Goal: Task Accomplishment & Management: Manage account settings

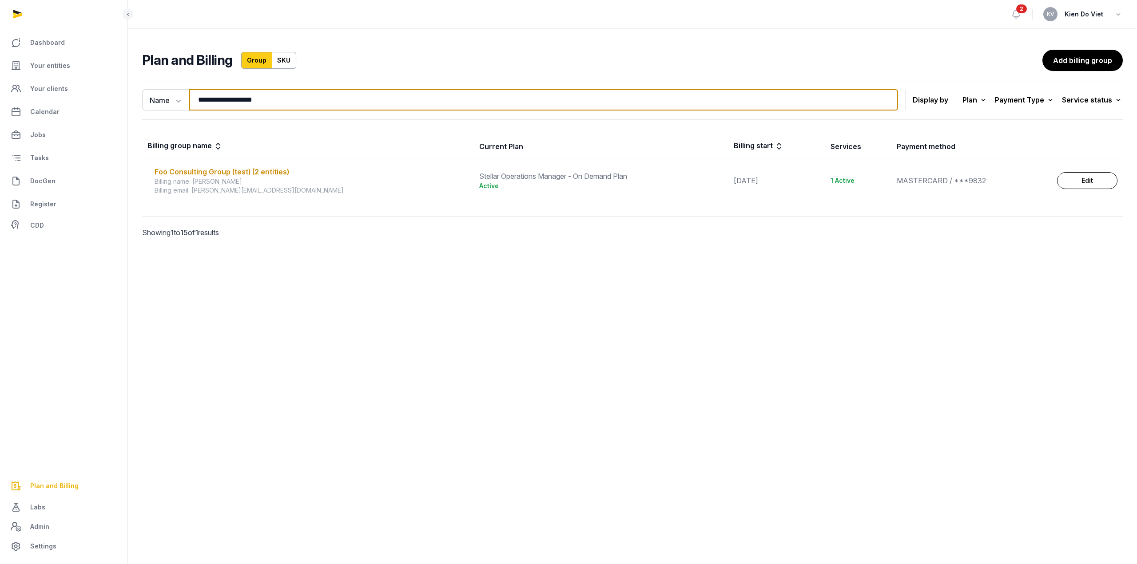
click at [266, 99] on input "**********" at bounding box center [543, 99] width 709 height 21
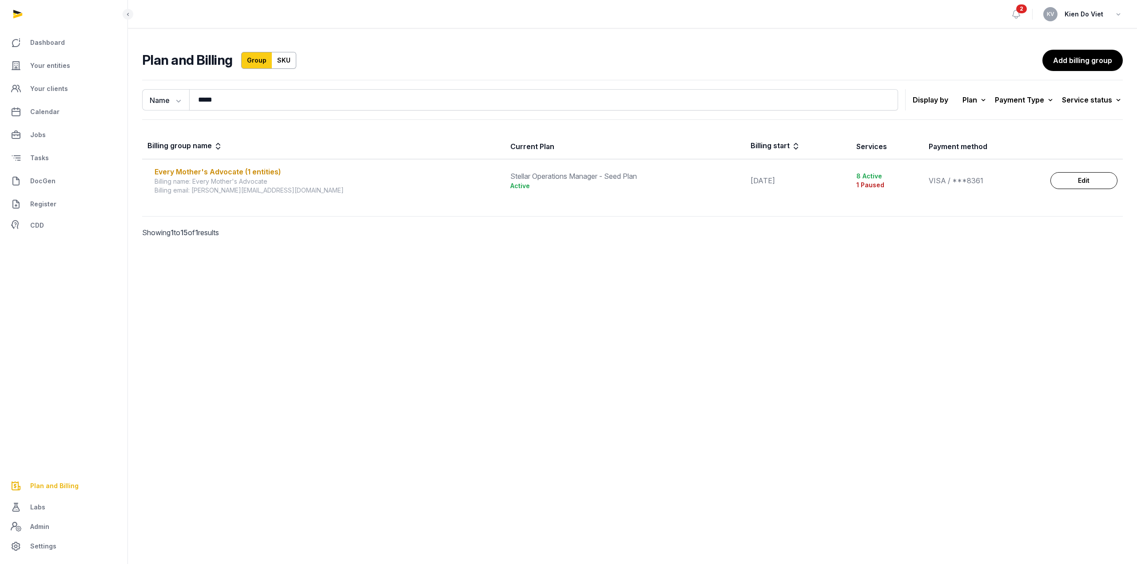
drag, startPoint x: 337, startPoint y: 355, endPoint x: 308, endPoint y: 298, distance: 64.1
click at [337, 355] on main "Open sidebar 2 [PERSON_NAME] Do Viet Plan and Billing Group SKU Add billing gro…" at bounding box center [568, 282] width 1137 height 564
click at [246, 173] on div "Every Mother's Advocate (1 entities)" at bounding box center [327, 172] width 345 height 11
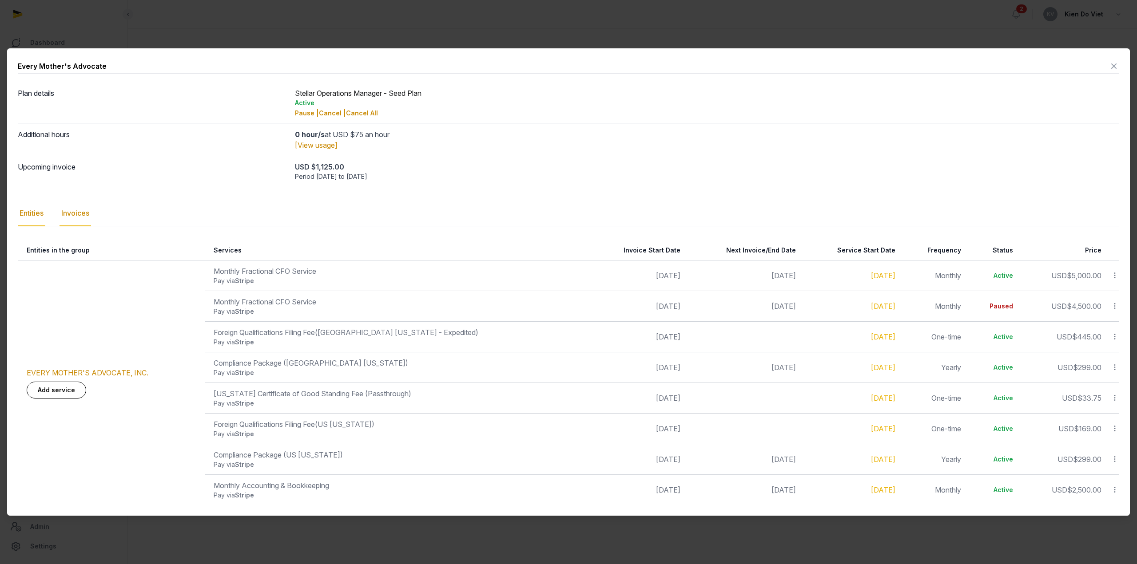
click at [80, 210] on div "Invoices" at bounding box center [76, 214] width 32 height 26
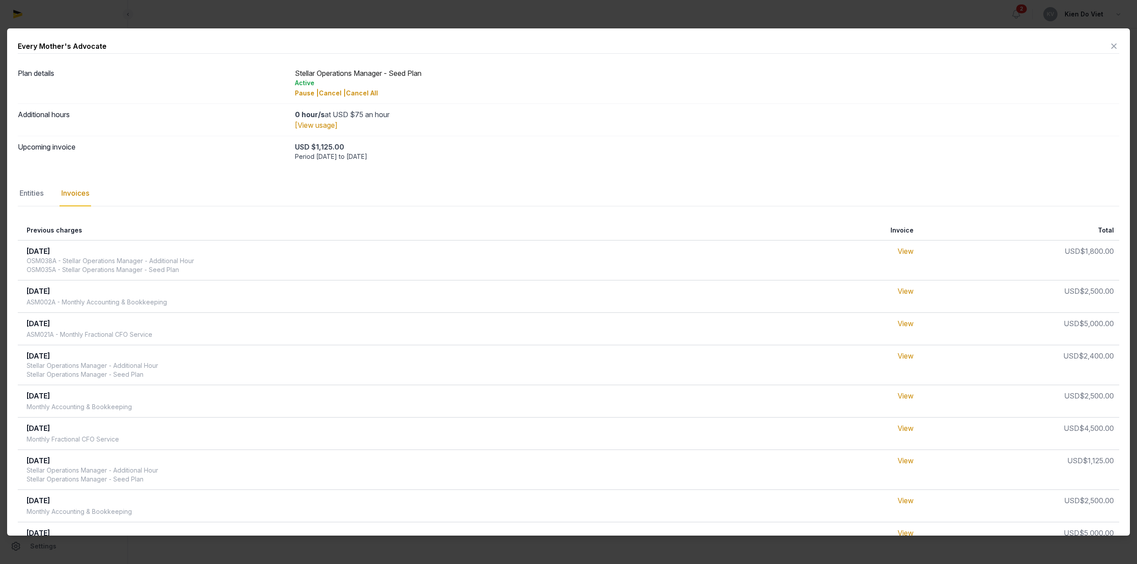
click at [1108, 48] on icon at bounding box center [1113, 46] width 11 height 14
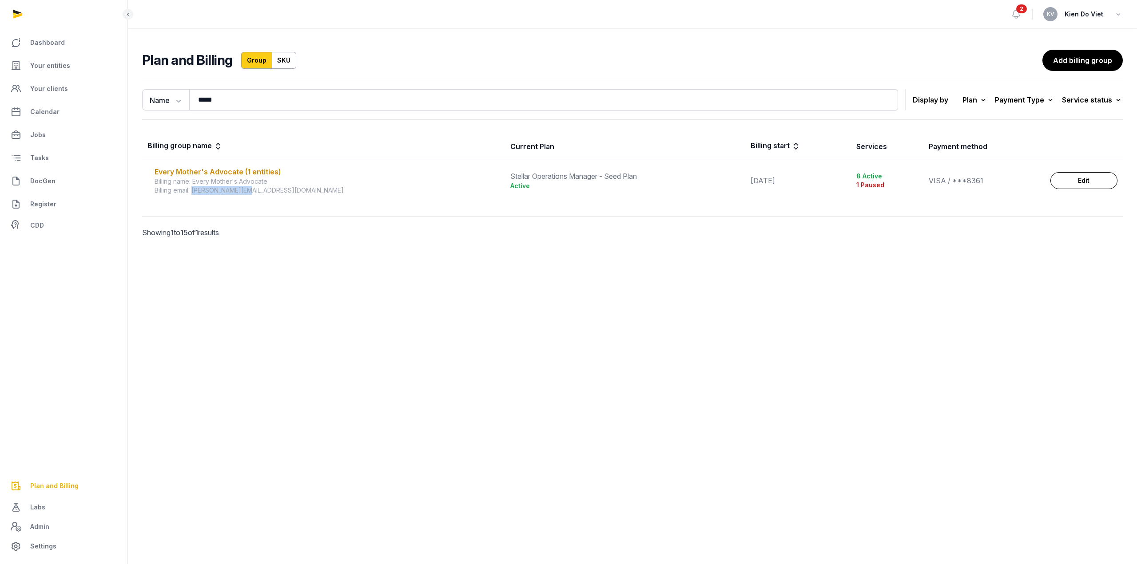
drag, startPoint x: 248, startPoint y: 192, endPoint x: 194, endPoint y: 192, distance: 54.6
click at [194, 192] on div "Billing email: [PERSON_NAME][EMAIL_ADDRESS][DOMAIN_NAME]" at bounding box center [327, 190] width 345 height 9
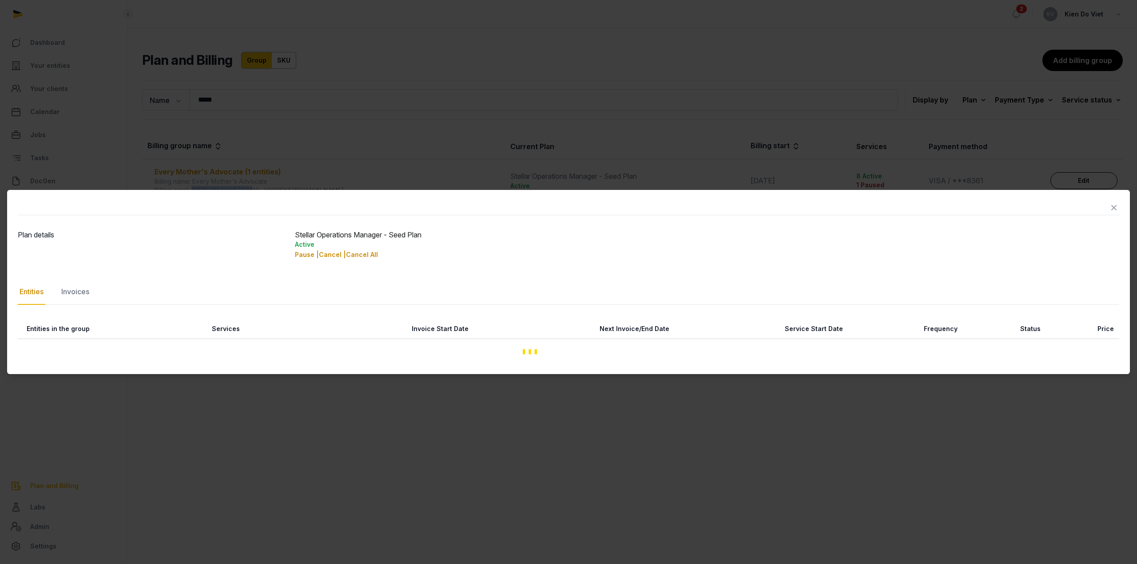
copy div "[PERSON_NAME][EMAIL_ADDRESS][DOMAIN_NAME]"
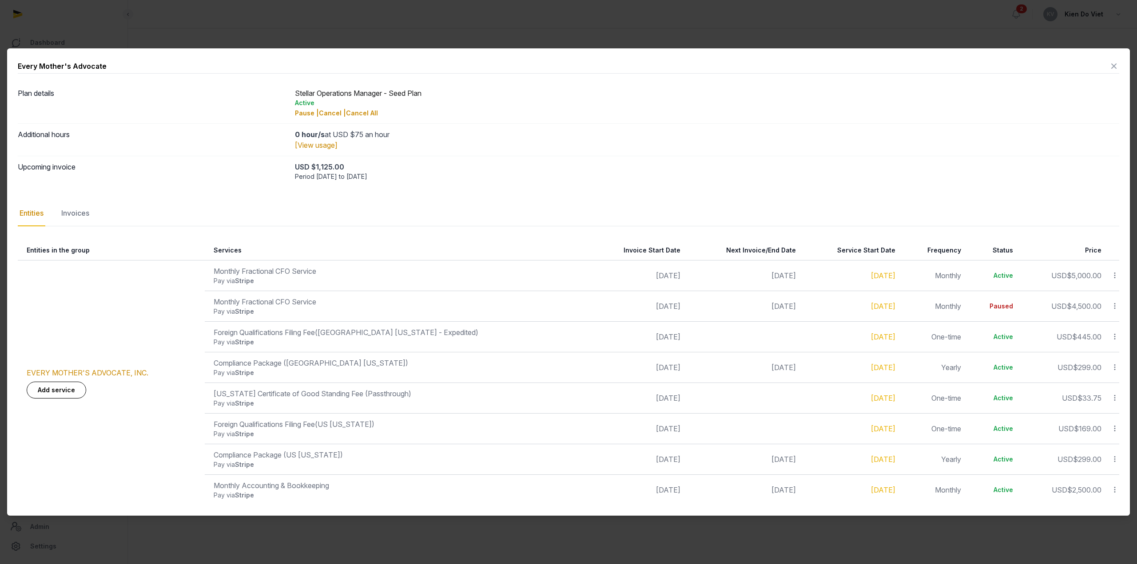
click at [1115, 65] on icon at bounding box center [1113, 66] width 11 height 14
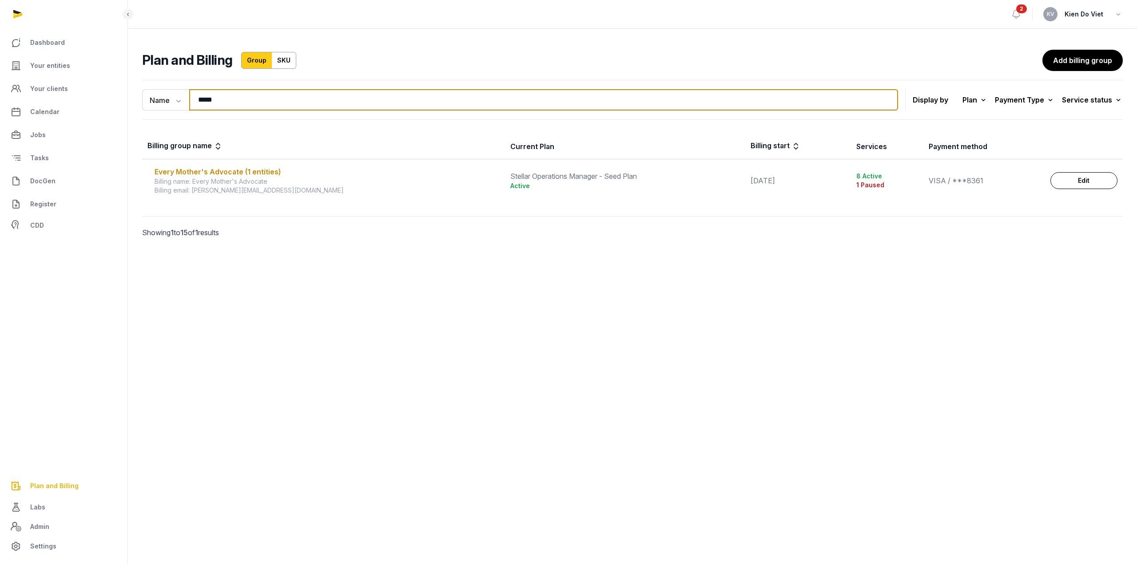
click at [218, 100] on input "*****" at bounding box center [543, 99] width 709 height 21
click at [246, 100] on input "*****" at bounding box center [543, 99] width 709 height 21
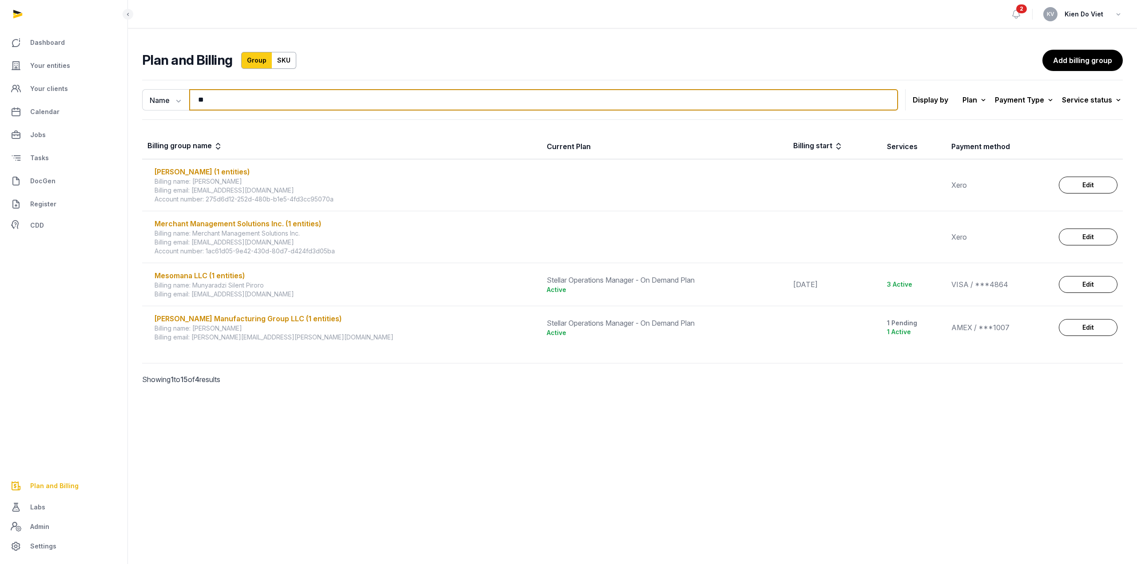
type input "*"
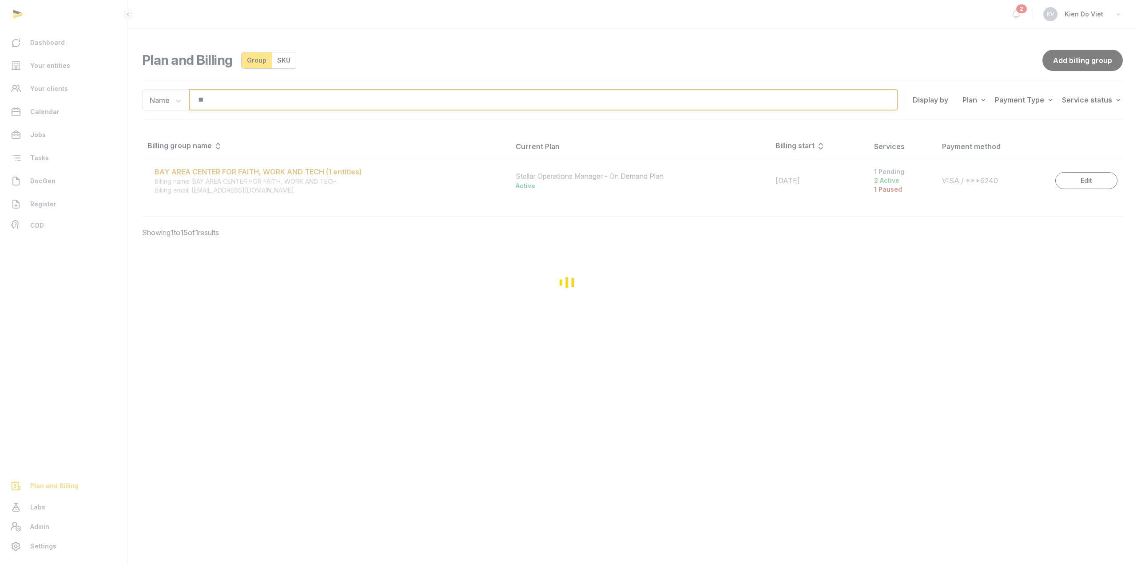
type input "*"
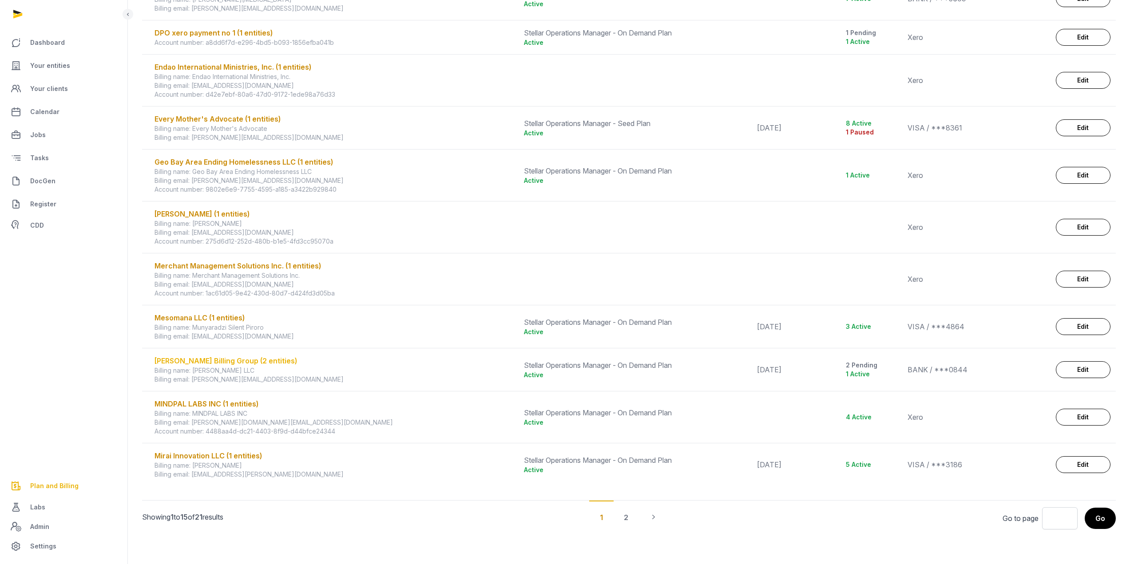
scroll to position [356, 0]
type input "**"
click at [254, 363] on div "[PERSON_NAME] Billing Group (2 entities)" at bounding box center [334, 359] width 359 height 11
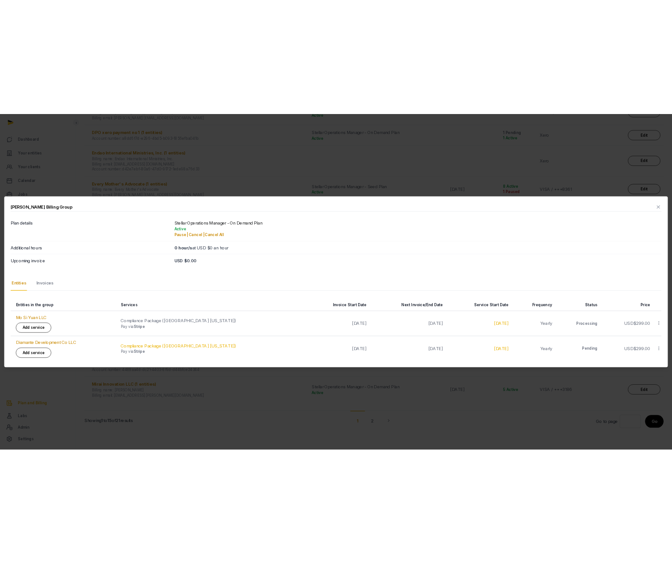
scroll to position [365, 0]
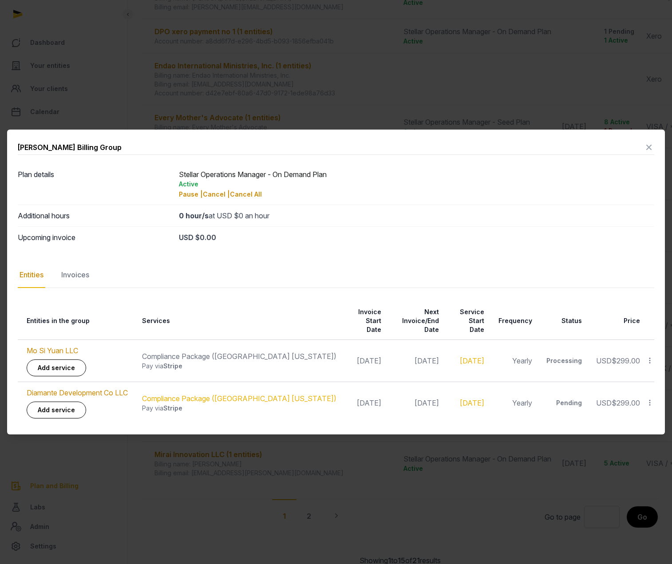
click at [651, 398] on icon at bounding box center [650, 402] width 8 height 9
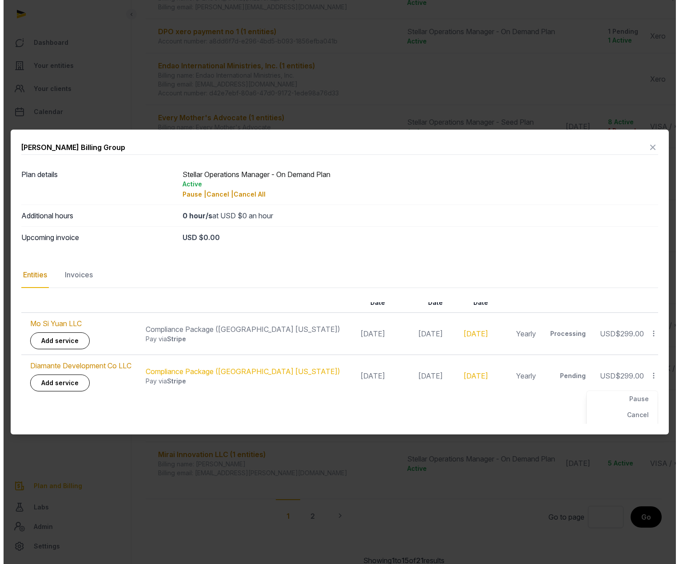
scroll to position [42, 0]
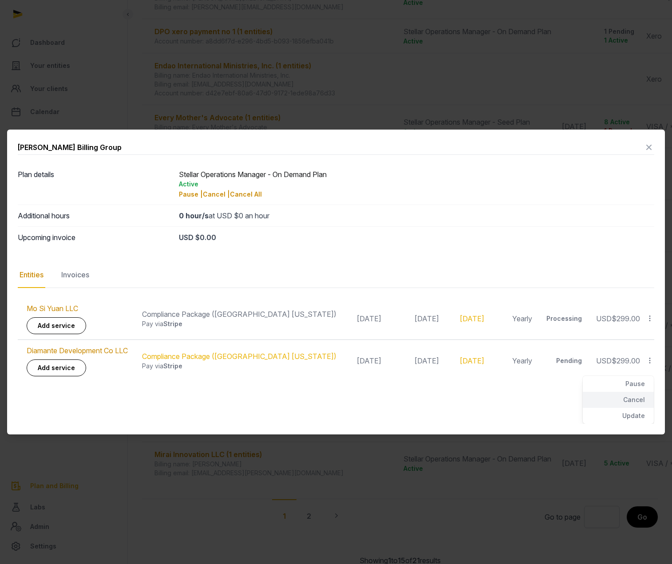
click at [629, 398] on div "Cancel" at bounding box center [618, 400] width 71 height 16
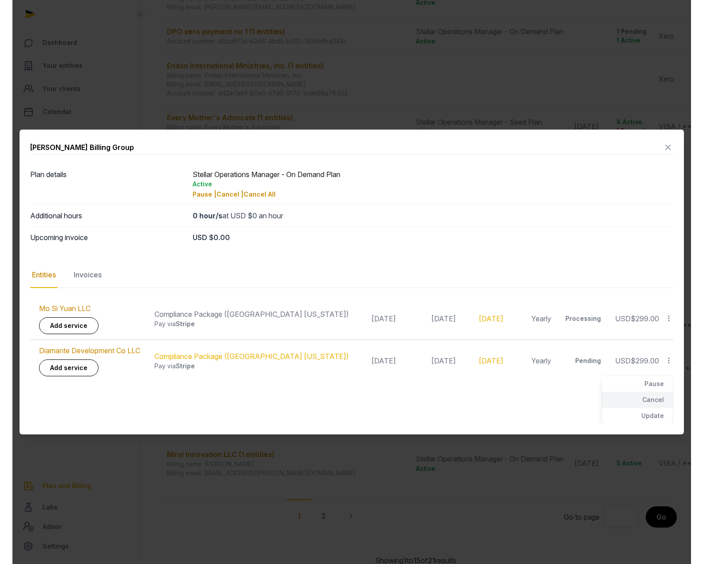
scroll to position [0, 0]
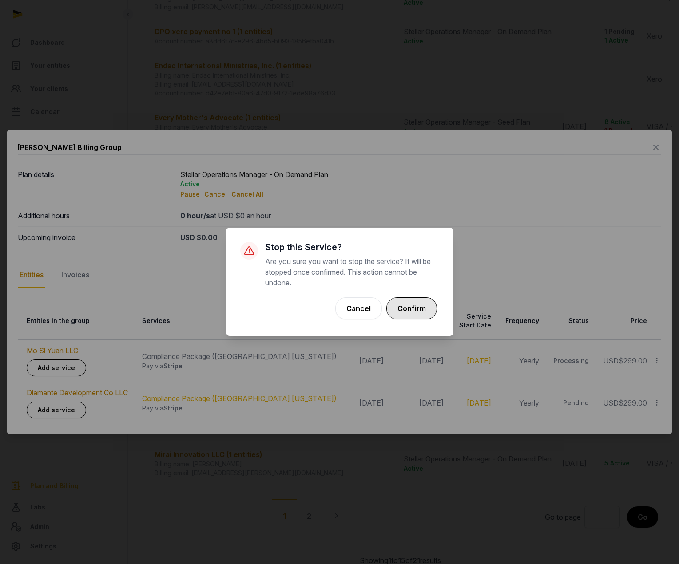
click at [406, 311] on button "Confirm" at bounding box center [411, 309] width 51 height 22
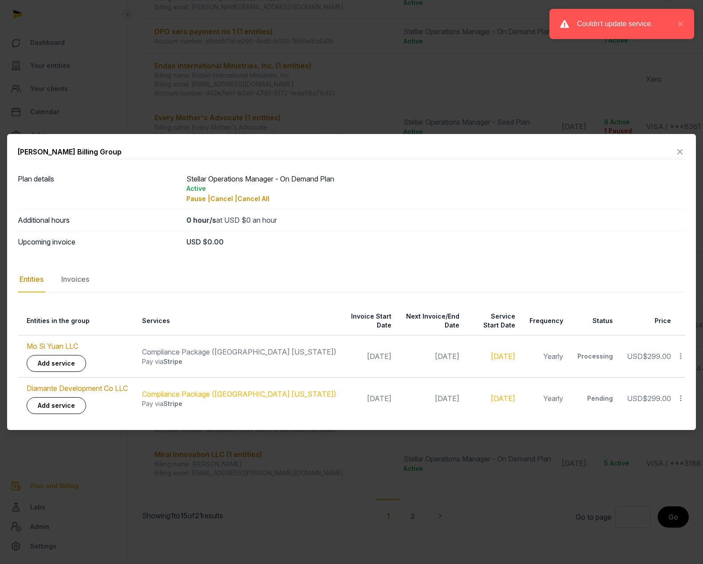
click at [682, 155] on icon at bounding box center [680, 152] width 11 height 14
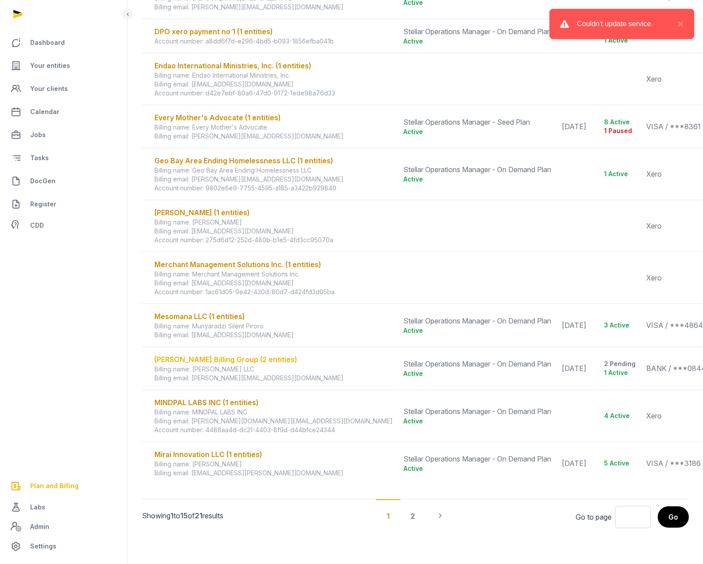
click at [232, 361] on div "[PERSON_NAME] Billing Group (2 entities)" at bounding box center [274, 359] width 238 height 11
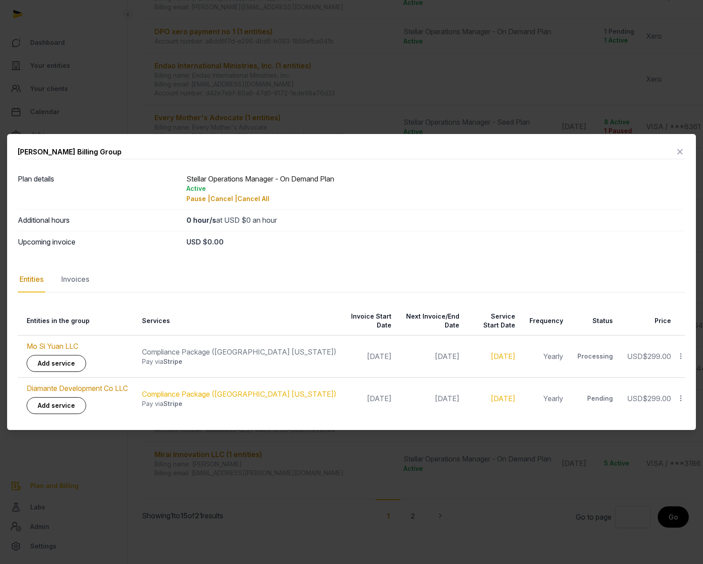
click at [681, 155] on icon at bounding box center [680, 152] width 11 height 14
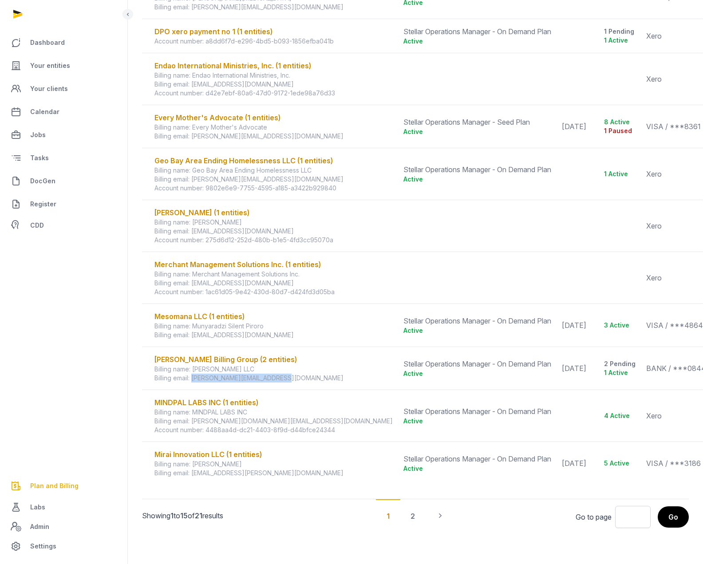
drag, startPoint x: 295, startPoint y: 378, endPoint x: 193, endPoint y: 379, distance: 102.1
click at [193, 379] on div "Billing email: [PERSON_NAME][EMAIL_ADDRESS][DOMAIN_NAME]" at bounding box center [274, 378] width 238 height 9
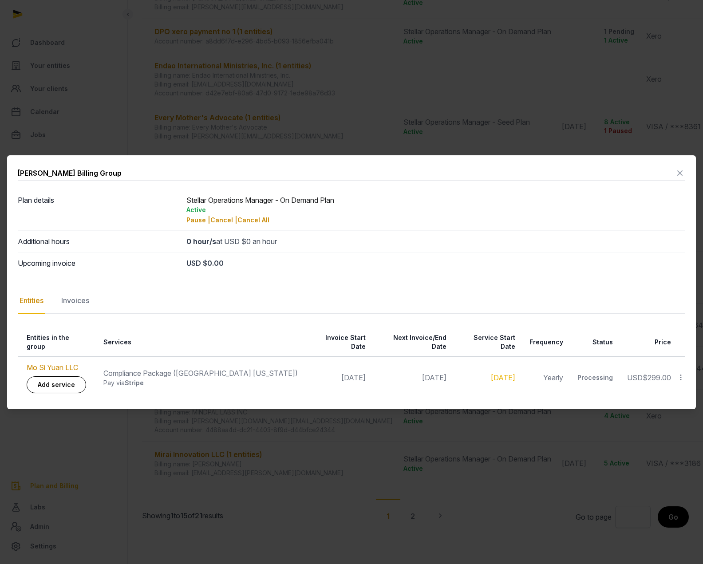
click at [680, 190] on div "Plan details Stellar Operations Manager - On Demand Plan Active Pause | Cancel …" at bounding box center [352, 210] width 668 height 41
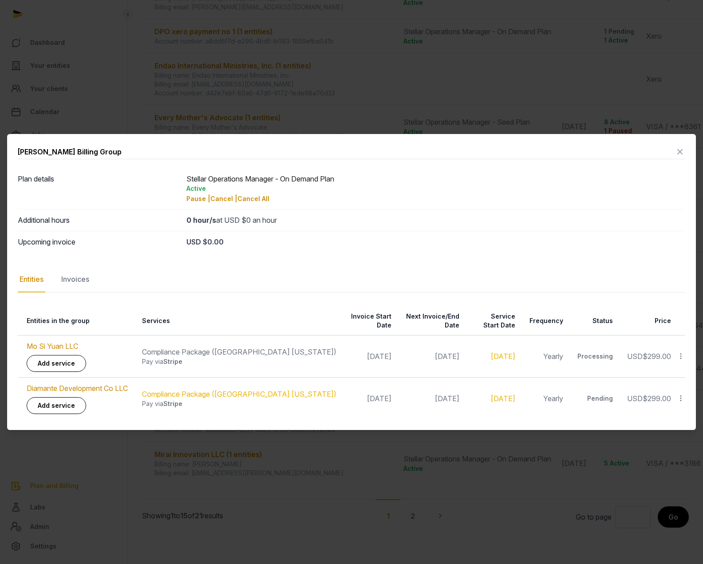
click at [681, 159] on icon at bounding box center [680, 152] width 11 height 14
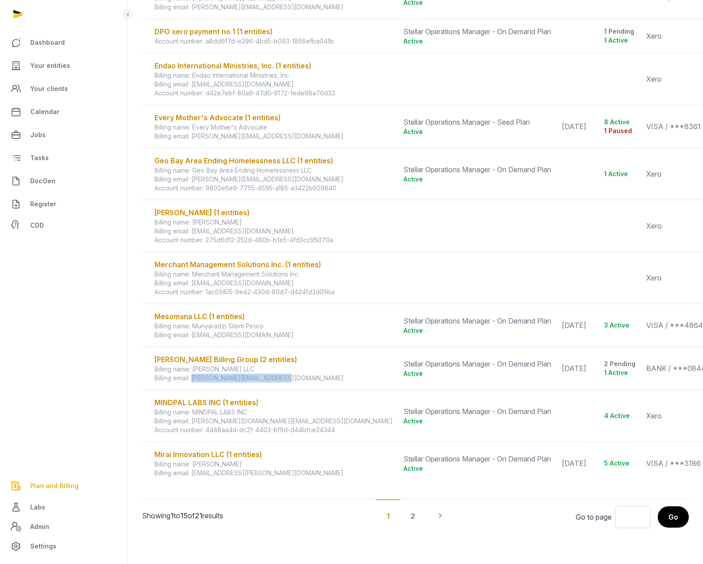
drag, startPoint x: 260, startPoint y: 380, endPoint x: 193, endPoint y: 381, distance: 67.5
click at [193, 381] on div "Billing email: [PERSON_NAME][EMAIL_ADDRESS][DOMAIN_NAME]" at bounding box center [274, 378] width 238 height 9
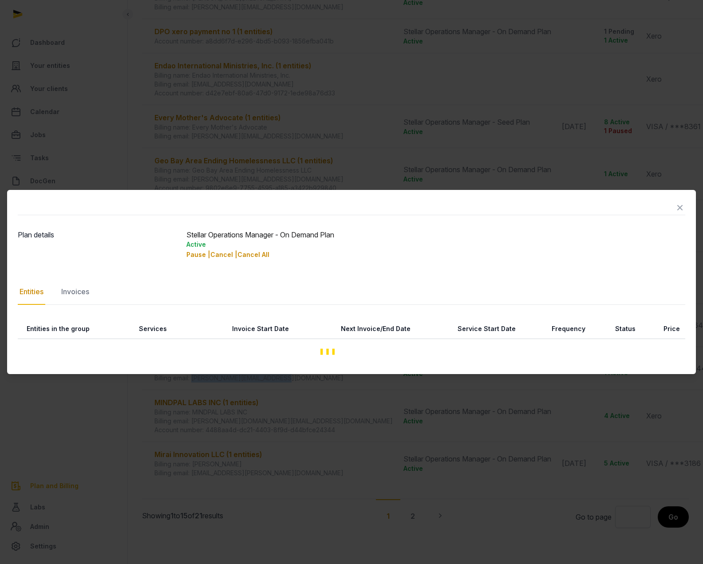
copy div "[PERSON_NAME][EMAIL_ADDRESS][DOMAIN_NAME]"
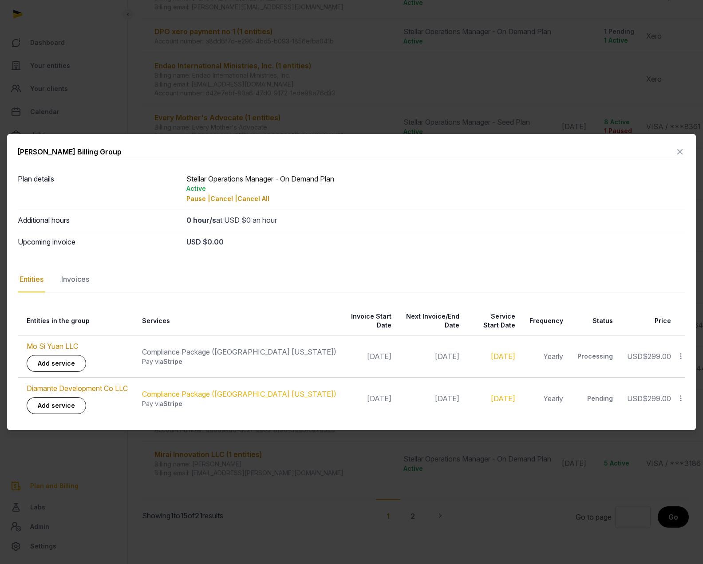
scroll to position [371, 0]
click at [678, 156] on icon at bounding box center [680, 152] width 11 height 14
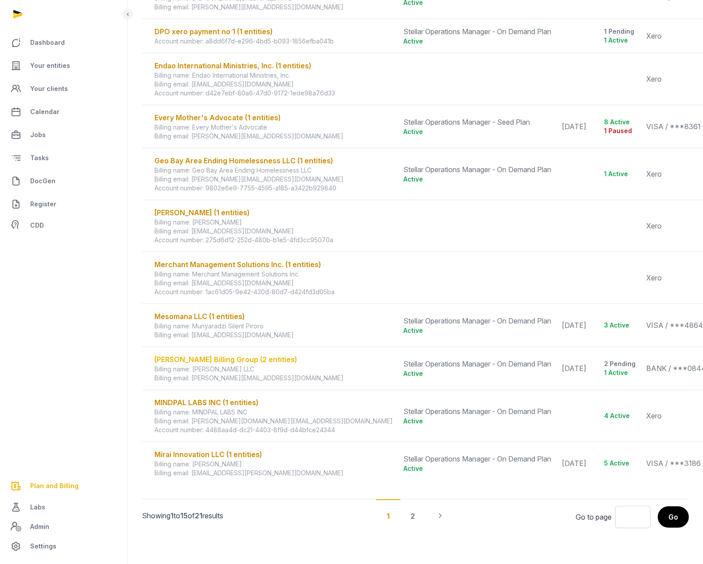
click at [244, 354] on div "[PERSON_NAME] Billing Group (2 entities)" at bounding box center [274, 359] width 238 height 11
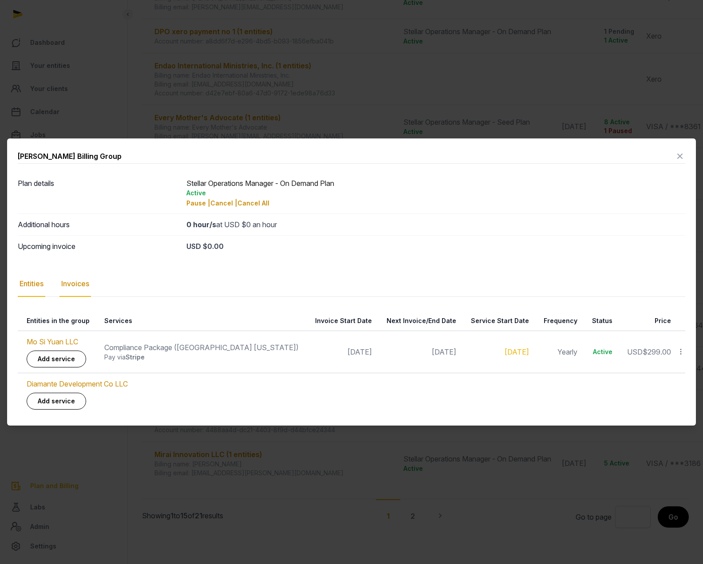
click at [84, 285] on div "Invoices" at bounding box center [76, 284] width 32 height 26
